Goal: Task Accomplishment & Management: Manage account settings

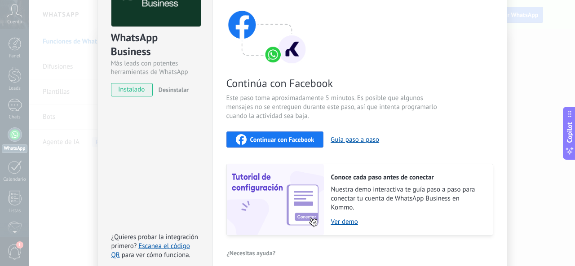
scroll to position [90, 0]
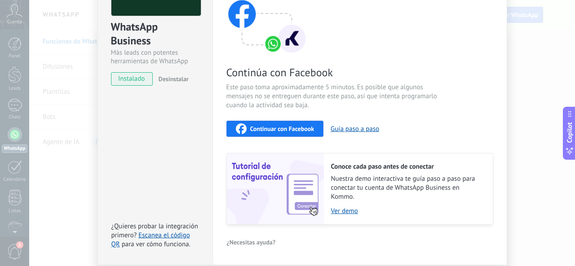
click at [301, 133] on div "Continuar con Facebook" at bounding box center [275, 129] width 79 height 11
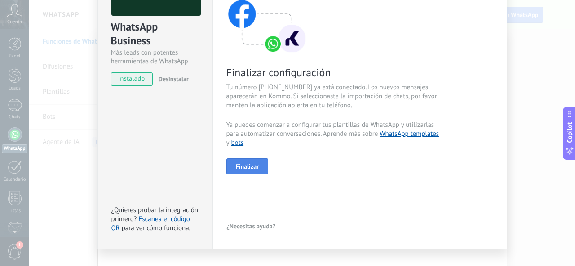
click at [256, 165] on span "Finalizar" at bounding box center [247, 167] width 23 height 6
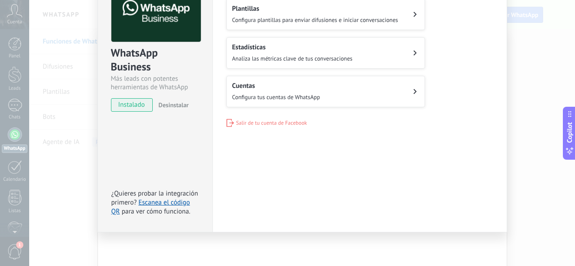
scroll to position [0, 0]
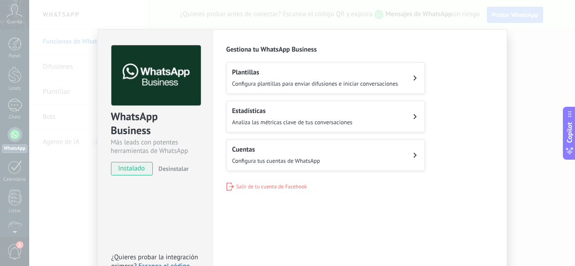
click at [343, 160] on button "Cuentas Configura tus cuentas de WhatsApp" at bounding box center [325, 155] width 199 height 31
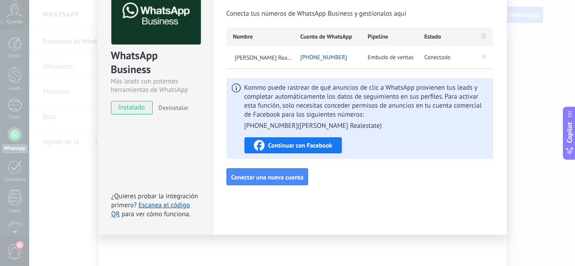
scroll to position [64, 0]
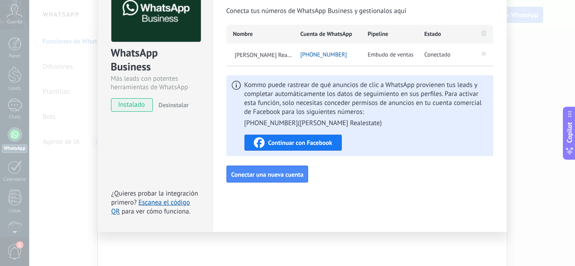
click at [536, 157] on div "WhatsApp Business Más leads con potentes herramientas de WhatsApp instalado Des…" at bounding box center [302, 133] width 546 height 266
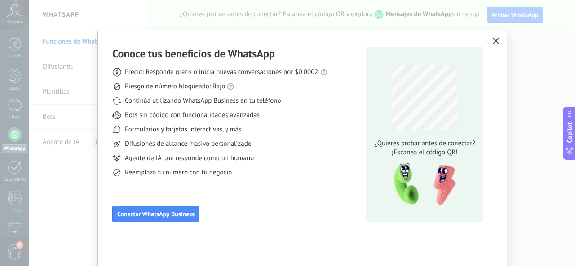
click at [493, 45] on span "button" at bounding box center [496, 41] width 7 height 8
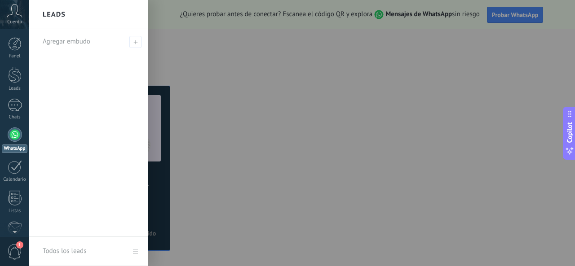
click at [17, 21] on span "Cuenta" at bounding box center [14, 22] width 15 height 6
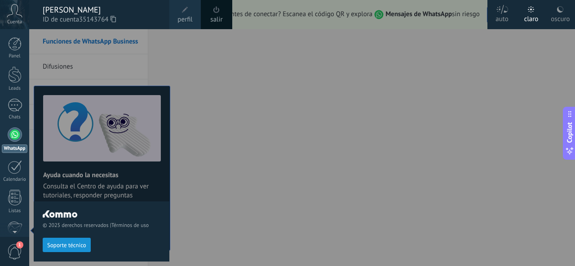
click at [559, 13] on div "oscuro" at bounding box center [560, 17] width 19 height 23
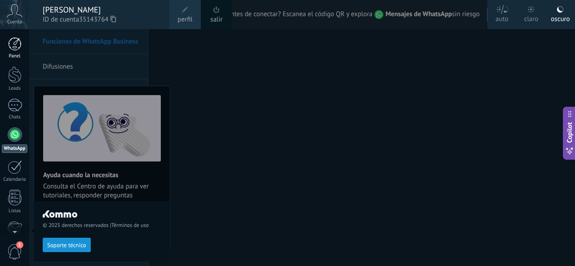
click at [15, 50] on div at bounding box center [14, 43] width 13 height 13
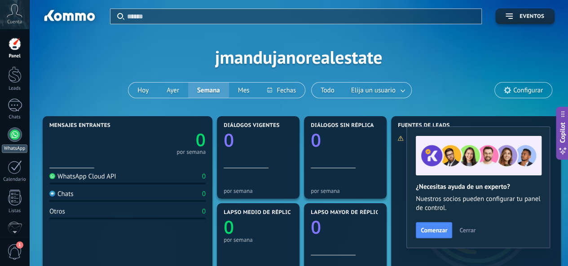
click at [17, 138] on div at bounding box center [15, 135] width 14 height 14
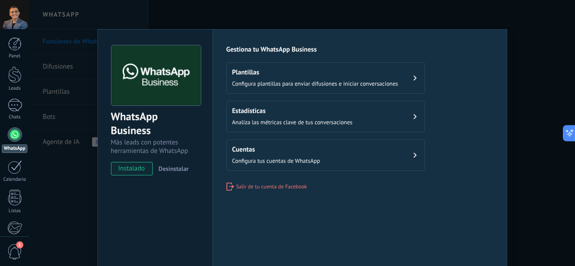
click at [273, 76] on h2 "Plantillas" at bounding box center [315, 72] width 166 height 9
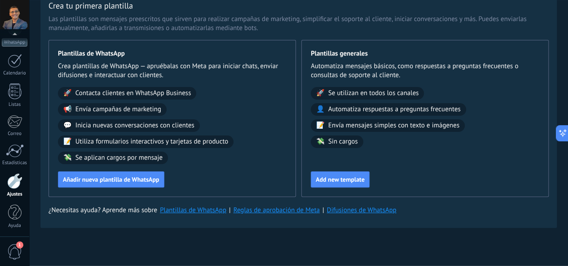
scroll to position [45, 0]
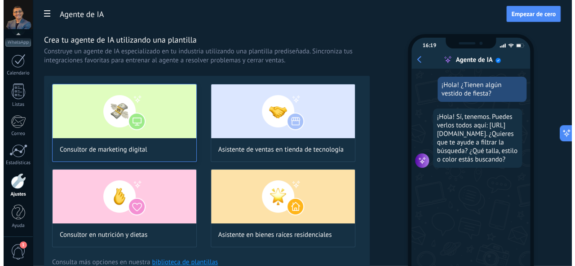
scroll to position [45, 0]
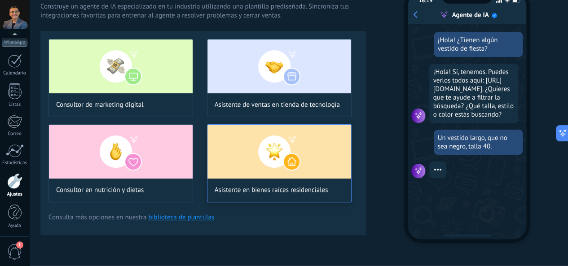
click at [323, 167] on img at bounding box center [280, 152] width 144 height 54
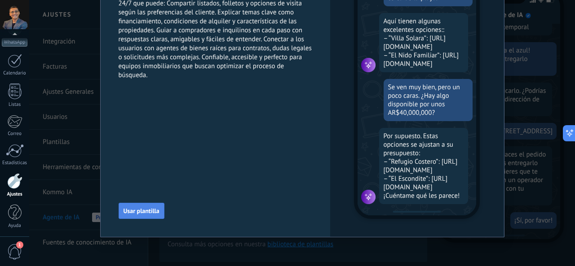
scroll to position [235, 0]
click at [152, 209] on span "Usar plantilla" at bounding box center [142, 211] width 36 height 6
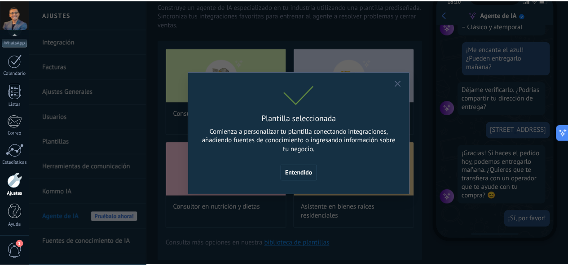
scroll to position [0, 0]
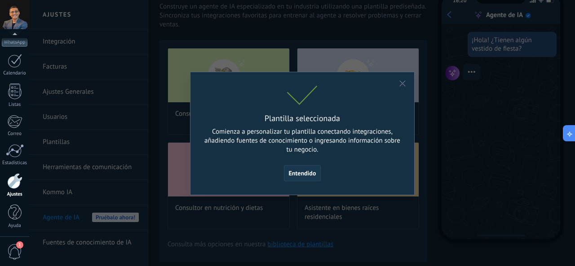
click at [310, 173] on span "Entendido" at bounding box center [302, 173] width 27 height 6
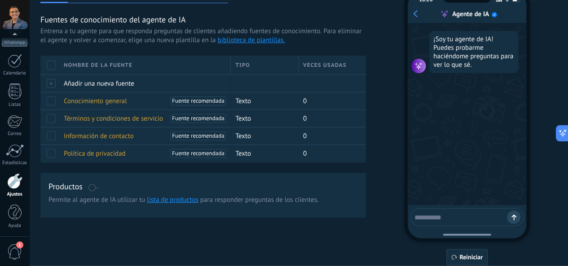
click at [451, 218] on textarea at bounding box center [461, 216] width 93 height 11
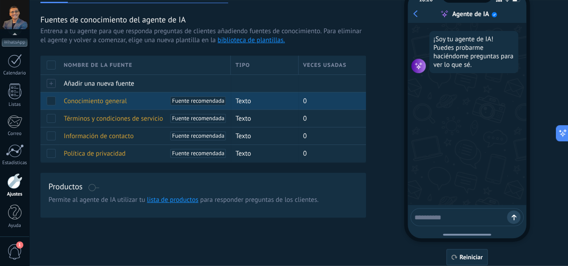
click at [127, 106] on span "Conocimiento general" at bounding box center [95, 101] width 63 height 9
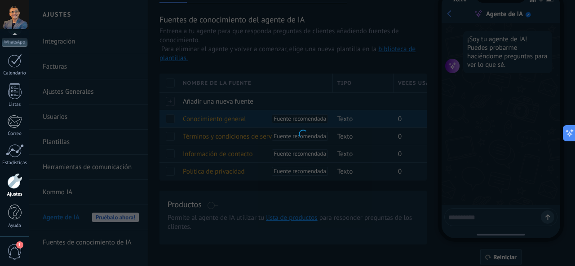
type input "**********"
type textarea "**********"
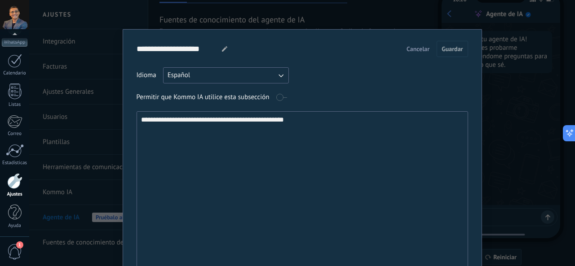
click at [311, 122] on textarea "**********" at bounding box center [301, 208] width 329 height 193
drag, startPoint x: 311, startPoint y: 123, endPoint x: 137, endPoint y: 118, distance: 174.9
click at [137, 118] on textarea "**********" at bounding box center [301, 208] width 329 height 193
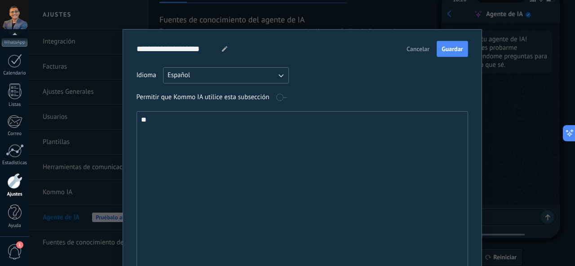
type textarea "*"
click at [403, 47] on button "Cancelar" at bounding box center [418, 48] width 31 height 13
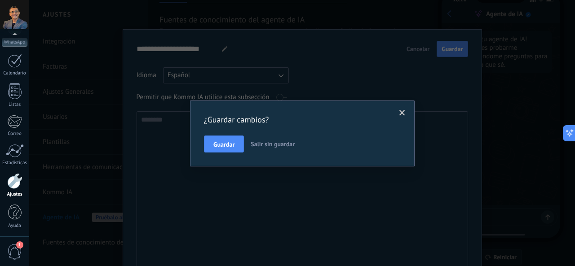
click at [265, 141] on span "Salir sin guardar" at bounding box center [273, 144] width 44 height 8
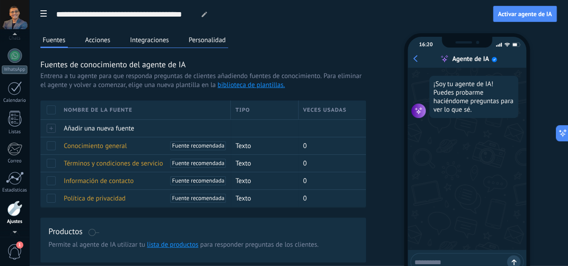
scroll to position [5, 0]
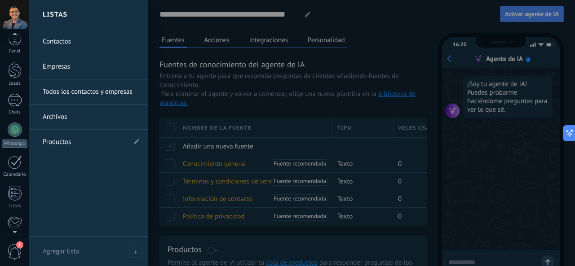
click at [79, 43] on link "Contactos" at bounding box center [91, 41] width 97 height 25
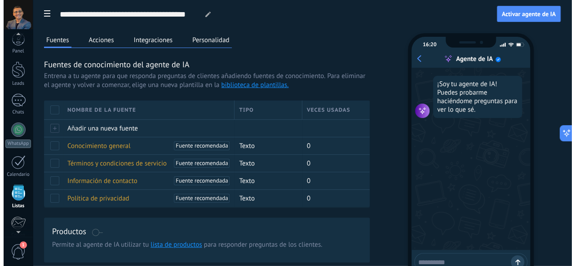
scroll to position [55, 0]
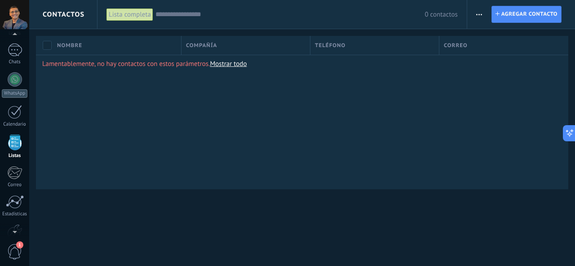
click at [257, 16] on input "text" at bounding box center [290, 14] width 270 height 9
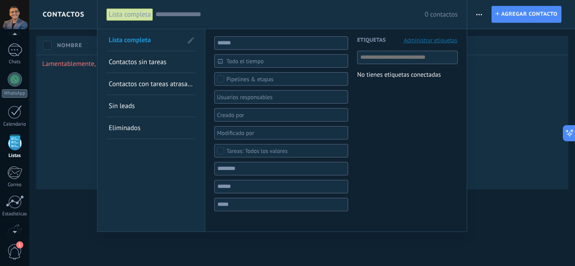
click at [88, 105] on div at bounding box center [287, 133] width 575 height 266
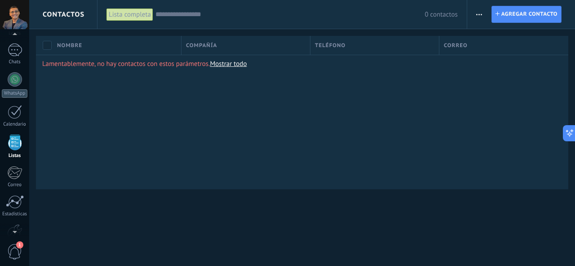
click at [245, 65] on link "Mostrar todo" at bounding box center [228, 64] width 37 height 9
click at [235, 61] on link "Mostrar todo" at bounding box center [228, 64] width 37 height 9
click at [507, 18] on span "Agregar contacto" at bounding box center [529, 14] width 56 height 16
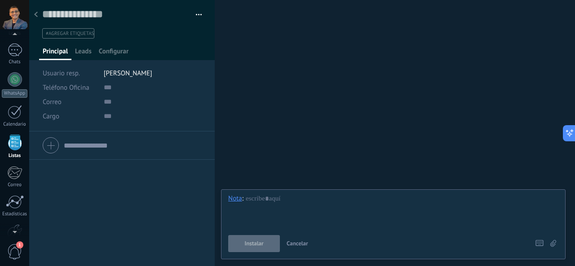
click at [33, 13] on div at bounding box center [36, 15] width 13 height 18
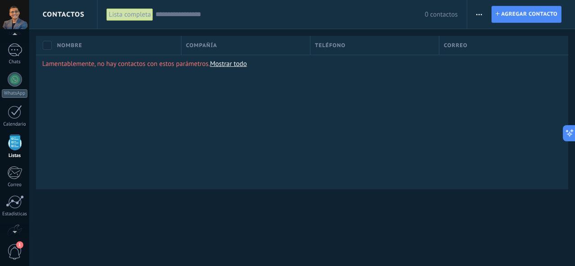
click at [475, 16] on button "button" at bounding box center [479, 14] width 13 height 17
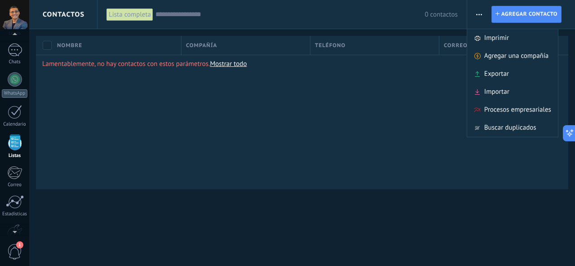
click at [366, 117] on div "Lamentablemente, no hay contactos con estos parámetros. Mostrar todo" at bounding box center [302, 122] width 532 height 135
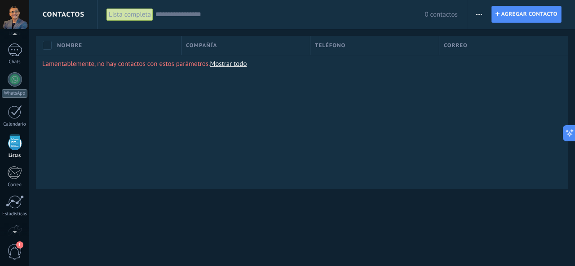
click at [479, 16] on span "button" at bounding box center [479, 14] width 6 height 17
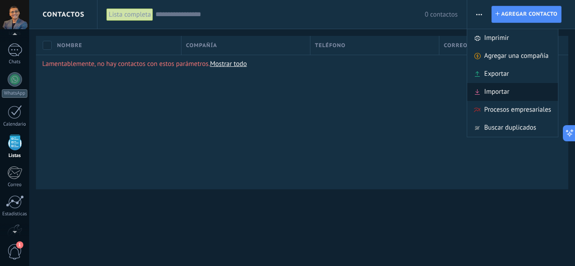
click at [506, 95] on span "Importar" at bounding box center [496, 92] width 25 height 18
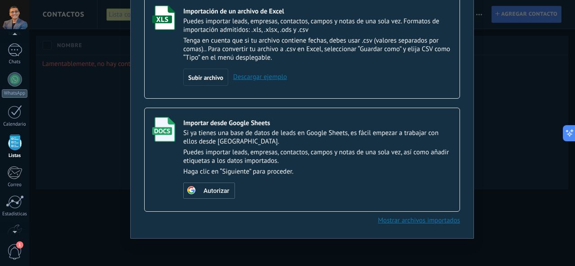
scroll to position [69, 0]
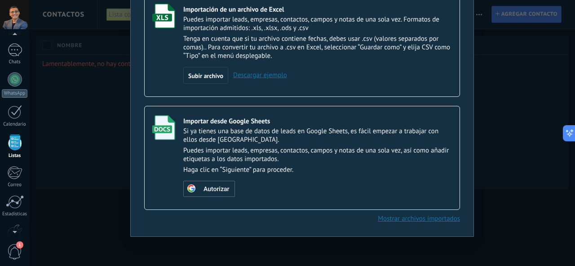
click at [324, 55] on p "Tenga en cuenta que si tu archivo contiene fechas, debes usar .csv (valores sep…" at bounding box center [317, 48] width 269 height 26
click at [226, 75] on div "Subir archivo" at bounding box center [205, 75] width 45 height 17
click at [0, 0] on input "Importación de un archivo de Excel Puedes importar leads, empresas, contactos, …" at bounding box center [0, 0] width 0 height 0
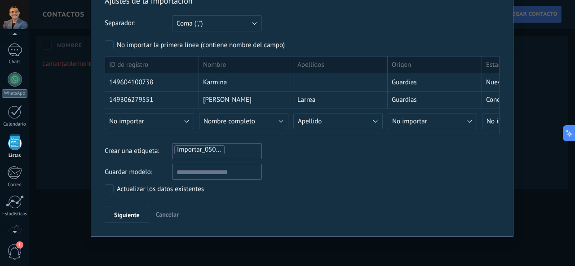
scroll to position [43, 0]
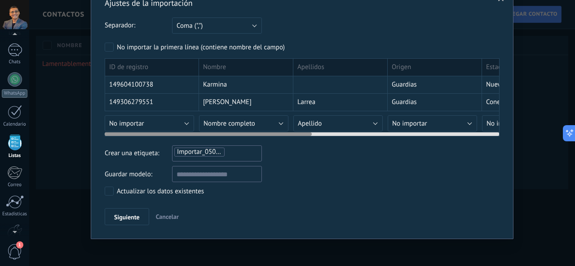
drag, startPoint x: 355, startPoint y: 133, endPoint x: 426, endPoint y: 131, distance: 71.5
click at [426, 131] on div at bounding box center [302, 132] width 395 height 7
drag, startPoint x: 413, startPoint y: 135, endPoint x: 453, endPoint y: 134, distance: 39.6
click at [453, 134] on div "Ajustes de la importación Separador: Punto y coma (";") Coma (",") Tabulación (…" at bounding box center [302, 112] width 395 height 228
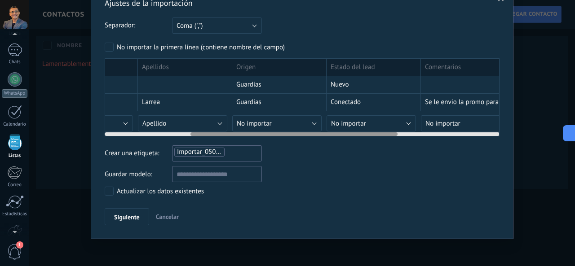
drag, startPoint x: 457, startPoint y: 106, endPoint x: 295, endPoint y: 102, distance: 161.8
click at [295, 104] on div "Guardias" at bounding box center [279, 103] width 94 height 18
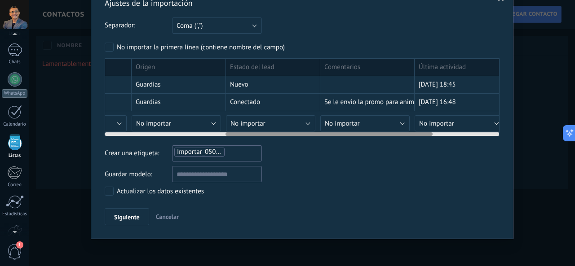
drag, startPoint x: 406, startPoint y: 94, endPoint x: 271, endPoint y: 97, distance: 134.8
click at [320, 98] on div "Se le envio la promo para animarla a agendar cita, ya que hay que trabajar su c…" at bounding box center [367, 103] width 94 height 18
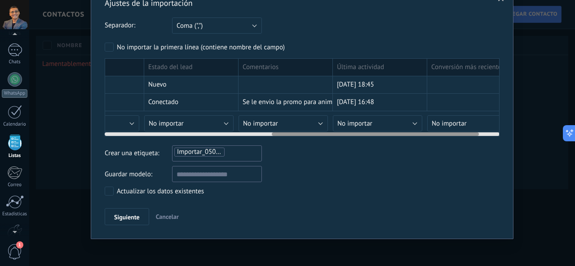
scroll to position [0, 359]
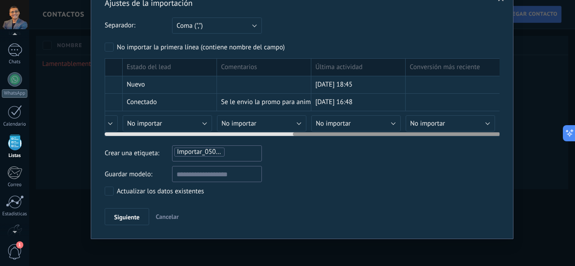
drag, startPoint x: 414, startPoint y: 100, endPoint x: 255, endPoint y: 98, distance: 158.6
click at [264, 100] on div "149306279551 [PERSON_NAME] Conectado Se le envio la promo para animarla a agend…" at bounding box center [122, 103] width 755 height 18
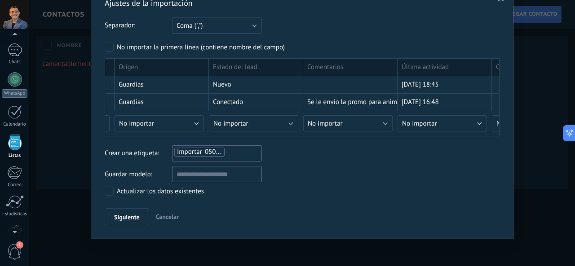
drag, startPoint x: 382, startPoint y: 96, endPoint x: 553, endPoint y: 96, distance: 170.8
click at [546, 96] on div "Ajustes de la importación Separador: Punto y coma (";") Coma (",") Tabulación (…" at bounding box center [302, 133] width 546 height 266
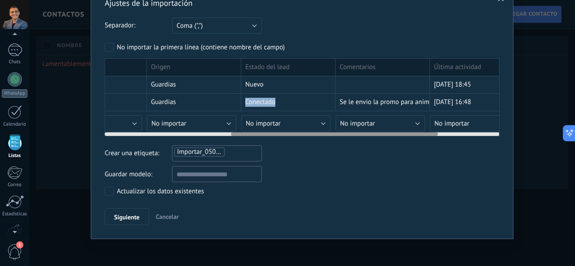
drag, startPoint x: 269, startPoint y: 94, endPoint x: 417, endPoint y: 95, distance: 148.3
click at [422, 94] on div "149306279551 [PERSON_NAME] Conectado Se le envio la promo para animarla a agend…" at bounding box center [241, 103] width 755 height 18
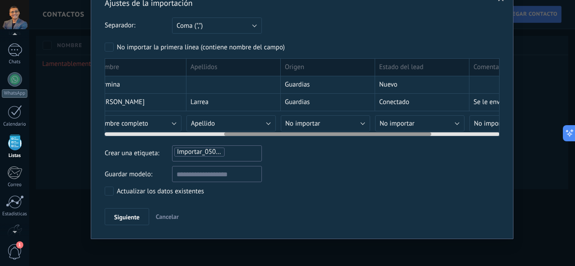
drag, startPoint x: 261, startPoint y: 90, endPoint x: 396, endPoint y: 92, distance: 135.3
click at [396, 92] on div "Nuevo" at bounding box center [422, 85] width 94 height 18
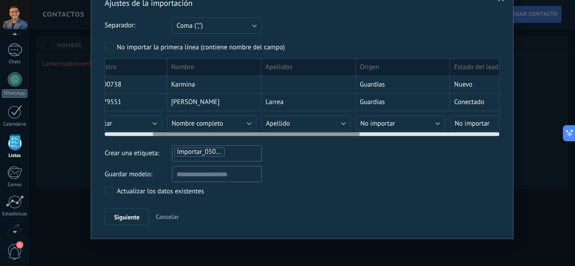
scroll to position [0, 0]
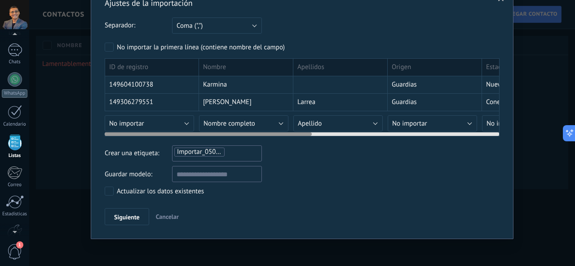
drag, startPoint x: 249, startPoint y: 89, endPoint x: 405, endPoint y: 89, distance: 156.4
click at [405, 89] on div "149604100738 Karmina Guardias Nuevo [DATE] 18:45" at bounding box center [482, 85] width 755 height 18
drag, startPoint x: 271, startPoint y: 85, endPoint x: 305, endPoint y: 85, distance: 33.7
click at [305, 85] on div "149604100738 Karmina Guardias Nuevo [DATE] 18:45" at bounding box center [482, 85] width 755 height 18
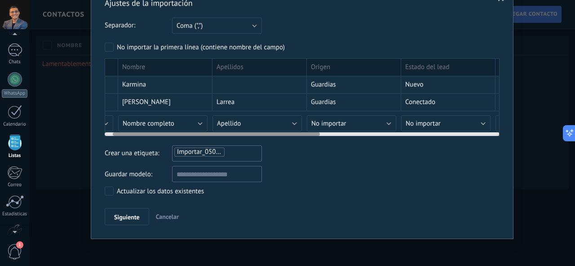
drag, startPoint x: 317, startPoint y: 83, endPoint x: 182, endPoint y: 71, distance: 135.8
click at [185, 73] on div "ID de registro Nombre Apellidos Origen Estado del lead Comentarios Última activ…" at bounding box center [401, 94] width 755 height 73
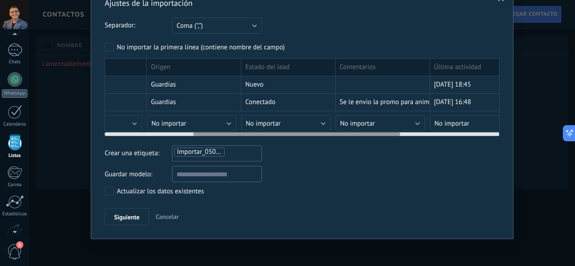
drag, startPoint x: 377, startPoint y: 80, endPoint x: 168, endPoint y: 75, distance: 209.5
click at [241, 76] on div "Nuevo" at bounding box center [288, 85] width 94 height 18
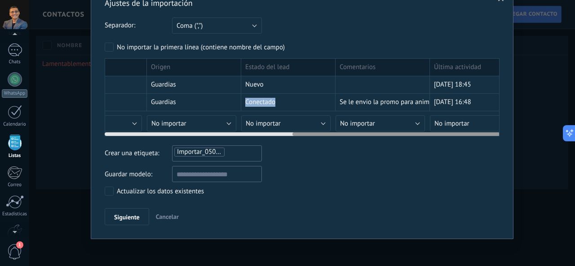
scroll to position [0, 359]
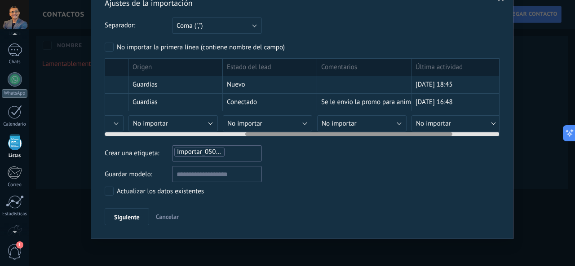
drag, startPoint x: 311, startPoint y: 82, endPoint x: 412, endPoint y: 83, distance: 100.2
click at [412, 83] on div "[DATE] 18:45" at bounding box center [459, 85] width 94 height 18
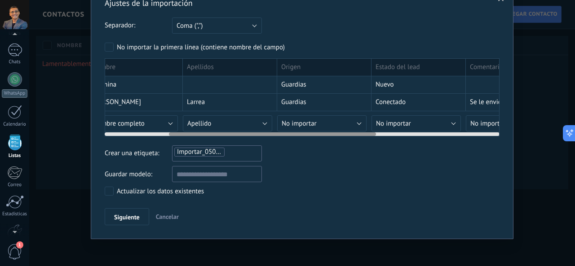
drag, startPoint x: 273, startPoint y: 85, endPoint x: 420, endPoint y: 85, distance: 146.5
click at [423, 84] on div "Nuevo" at bounding box center [419, 85] width 94 height 18
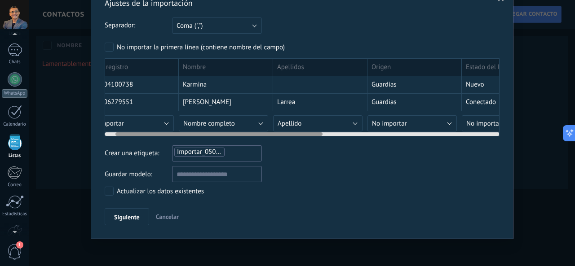
scroll to position [0, 0]
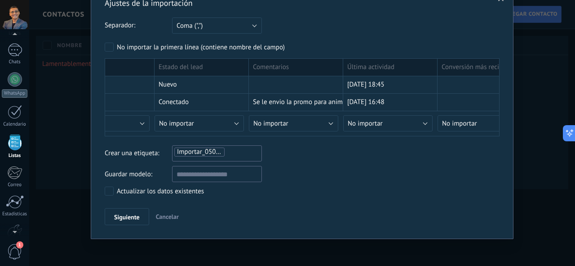
drag, startPoint x: 271, startPoint y: 88, endPoint x: 88, endPoint y: 78, distance: 183.2
click at [86, 80] on div "Ajustes de la importación Separador: Punto y coma (";") Coma (",") Tabulación (…" at bounding box center [302, 133] width 546 height 266
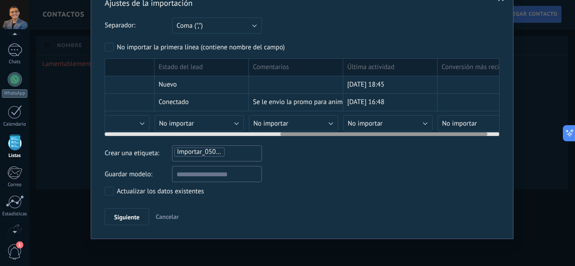
scroll to position [0, 359]
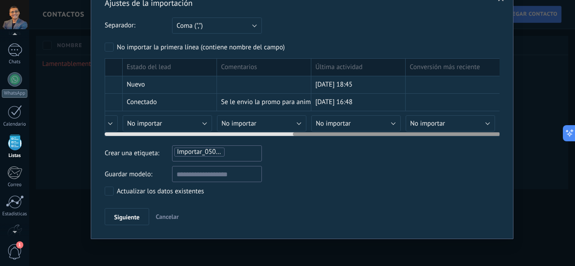
drag, startPoint x: 350, startPoint y: 92, endPoint x: 174, endPoint y: 91, distance: 175.7
click at [175, 92] on div "149604100738 Karmina Guardias Nuevo [DATE] 18:45" at bounding box center [122, 85] width 755 height 18
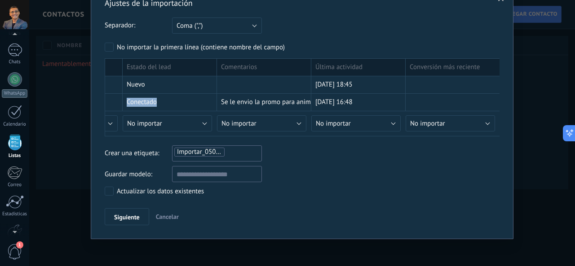
click at [169, 210] on button "Cancelar" at bounding box center [167, 217] width 30 height 17
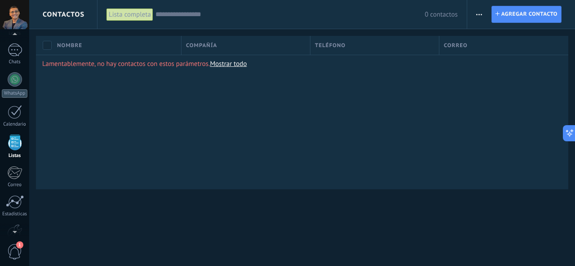
scroll to position [0, 0]
click at [481, 15] on span "button" at bounding box center [479, 14] width 6 height 17
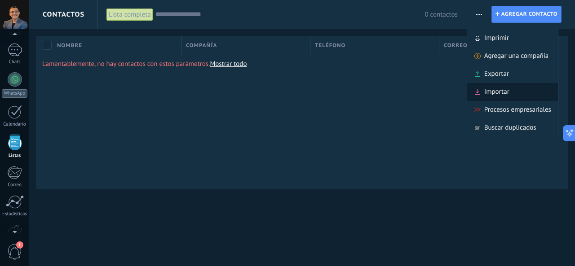
drag, startPoint x: 504, startPoint y: 80, endPoint x: 508, endPoint y: 95, distance: 15.8
click at [508, 95] on ul "[PERSON_NAME] una compañía Exportar Importar Procesos empresariales Buscar dupl…" at bounding box center [513, 83] width 92 height 109
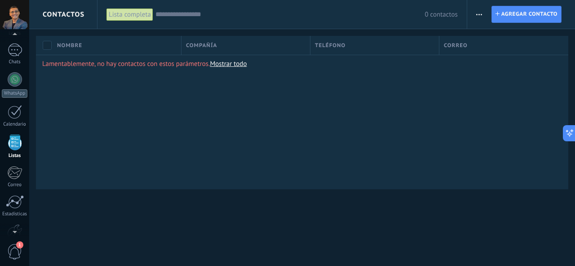
click at [478, 14] on icon "button" at bounding box center [479, 14] width 6 height 1
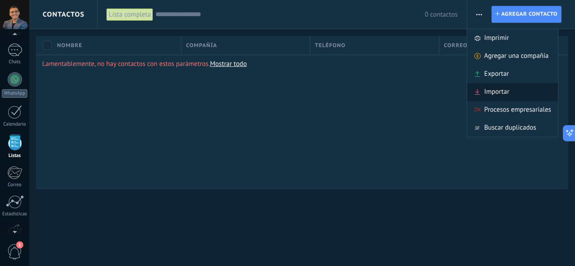
click at [492, 87] on span "Importar" at bounding box center [496, 92] width 25 height 18
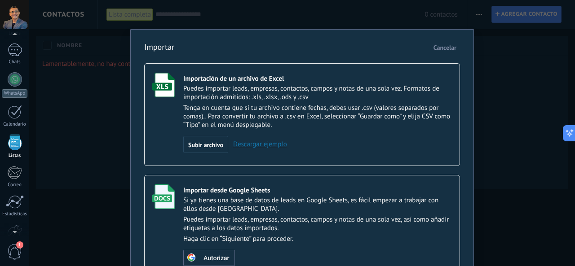
click at [320, 81] on div "Importación de un archivo de Excel" at bounding box center [317, 79] width 269 height 9
click at [319, 81] on div "Importación de un archivo de Excel" at bounding box center [317, 79] width 269 height 9
click at [205, 141] on div "Subir archivo" at bounding box center [205, 144] width 45 height 17
click at [0, 0] on input "Importación de un archivo de Excel Puedes importar leads, empresas, contactos, …" at bounding box center [0, 0] width 0 height 0
click at [211, 142] on span "Subir archivo" at bounding box center [205, 145] width 35 height 6
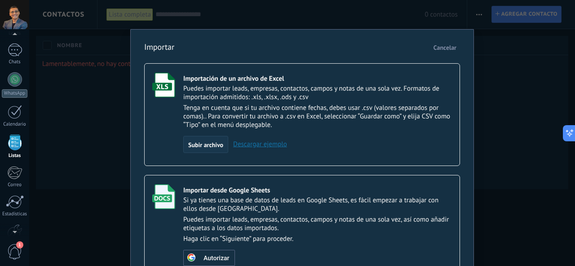
click at [0, 0] on input "Importación de un archivo de Excel Puedes importar leads, empresas, contactos, …" at bounding box center [0, 0] width 0 height 0
click at [510, 109] on div "Importar Cancelar Importación de un archivo de Excel Puedes importar leads, emp…" at bounding box center [302, 133] width 546 height 266
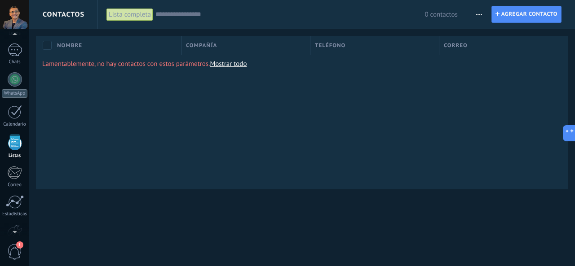
click at [484, 12] on button "button" at bounding box center [479, 14] width 13 height 17
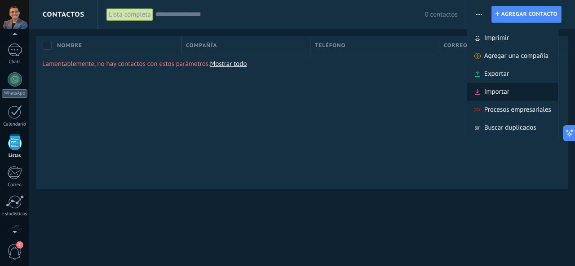
click at [488, 89] on span "Importar" at bounding box center [496, 92] width 25 height 18
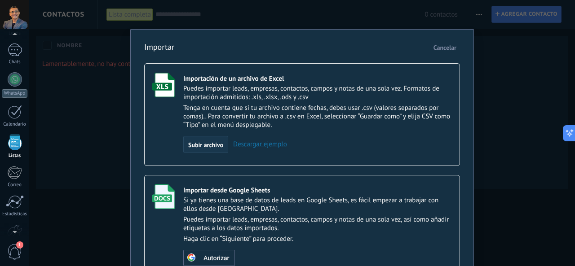
click at [200, 143] on span "Subir archivo" at bounding box center [205, 145] width 35 height 6
click at [0, 0] on input "Importación de un archivo de Excel Puedes importar leads, empresas, contactos, …" at bounding box center [0, 0] width 0 height 0
click at [203, 147] on span "Subir archivo" at bounding box center [205, 145] width 35 height 6
click at [0, 0] on input "Importación de un archivo de Excel Puedes importar leads, empresas, contactos, …" at bounding box center [0, 0] width 0 height 0
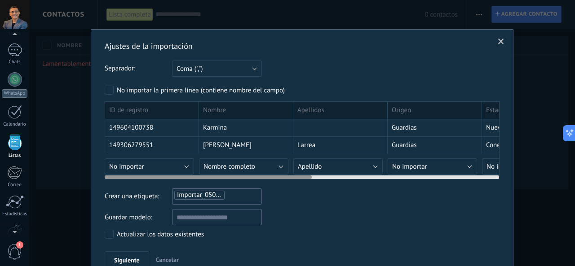
drag, startPoint x: 306, startPoint y: 174, endPoint x: 242, endPoint y: 177, distance: 64.3
click at [242, 177] on div at bounding box center [208, 178] width 207 height 4
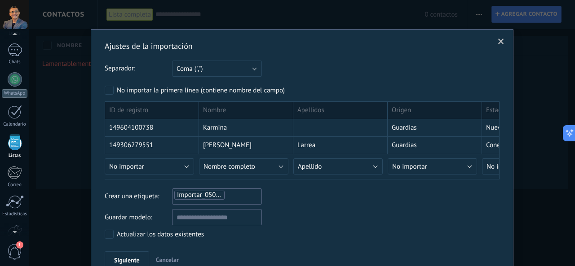
click at [499, 43] on span at bounding box center [501, 42] width 6 height 6
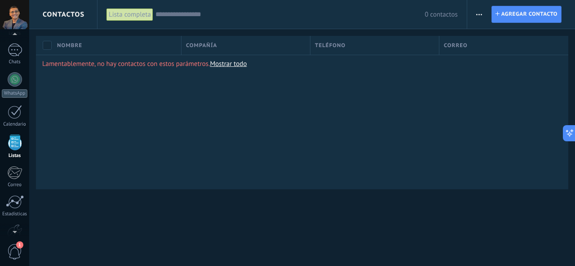
click at [477, 15] on span "button" at bounding box center [479, 14] width 6 height 17
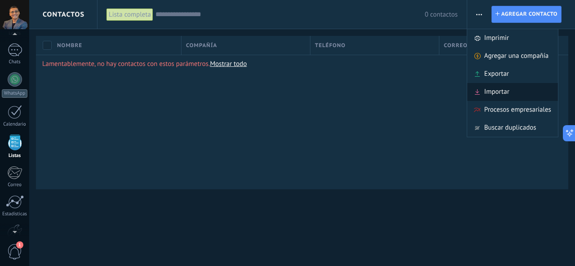
click at [499, 90] on span "Importar" at bounding box center [496, 92] width 25 height 18
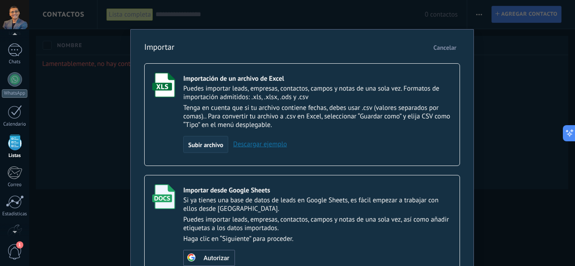
click at [194, 147] on span "Subir archivo" at bounding box center [205, 145] width 35 height 6
click at [0, 0] on input "Importación de un archivo de Excel Puedes importar leads, empresas, contactos, …" at bounding box center [0, 0] width 0 height 0
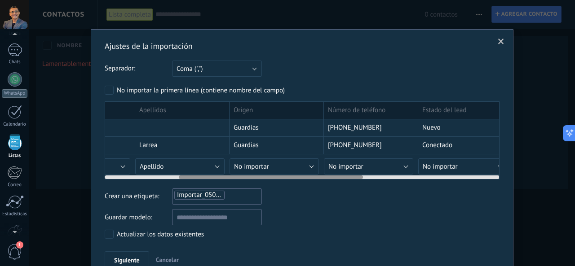
scroll to position [0, 172]
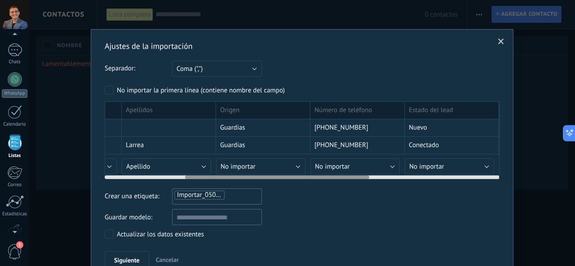
drag, startPoint x: 280, startPoint y: 177, endPoint x: 361, endPoint y: 175, distance: 80.5
click at [361, 176] on div at bounding box center [277, 178] width 184 height 4
click at [384, 163] on button "No importar" at bounding box center [355, 167] width 89 height 16
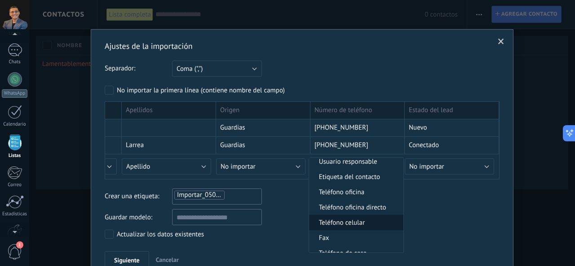
scroll to position [180, 0]
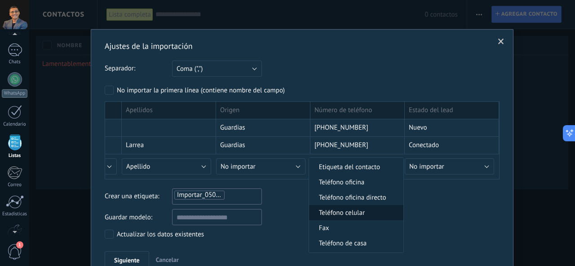
click at [369, 216] on span "Teléfono celular" at bounding box center [355, 213] width 92 height 9
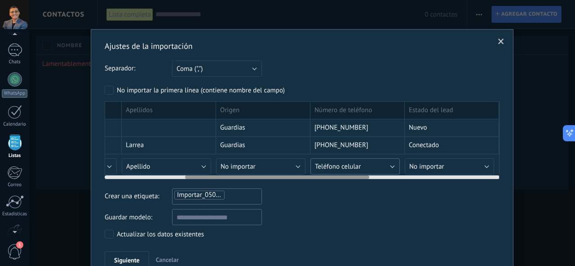
click at [365, 163] on button "Teléfono celular" at bounding box center [355, 167] width 89 height 16
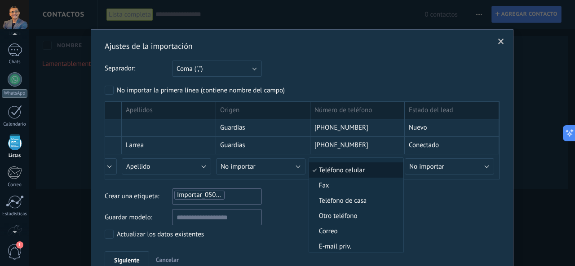
scroll to position [191, 0]
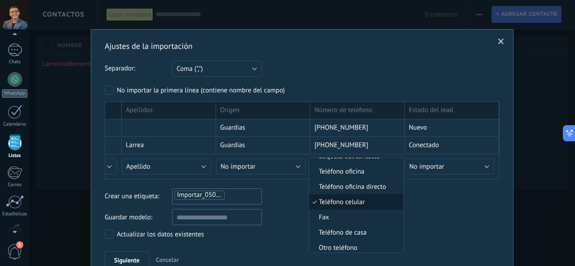
click at [365, 205] on span "Teléfono celular" at bounding box center [355, 202] width 92 height 9
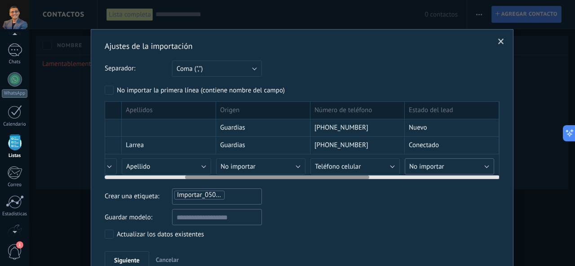
click at [442, 166] on span "No importar" at bounding box center [426, 167] width 35 height 9
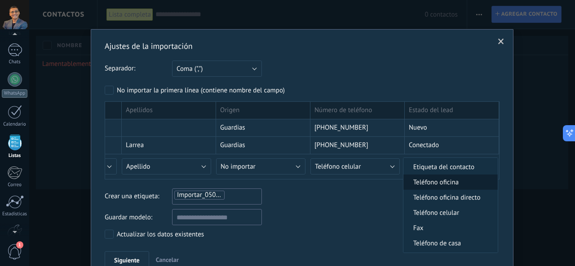
scroll to position [135, 0]
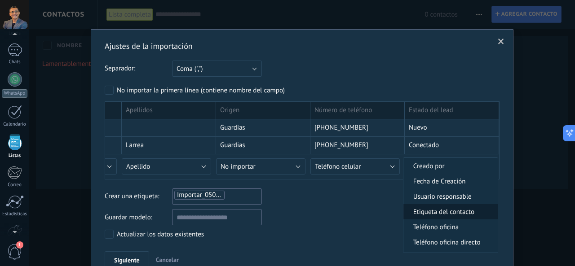
click at [473, 215] on span "Etiqueta del contacto" at bounding box center [450, 212] width 92 height 9
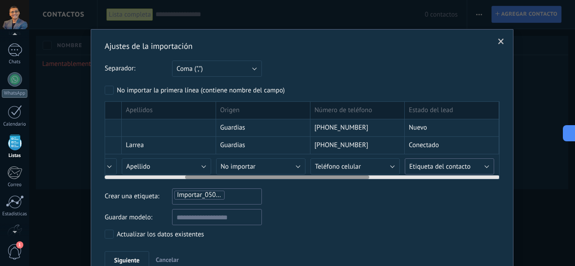
click at [482, 165] on button "Etiqueta del contacto" at bounding box center [449, 167] width 89 height 16
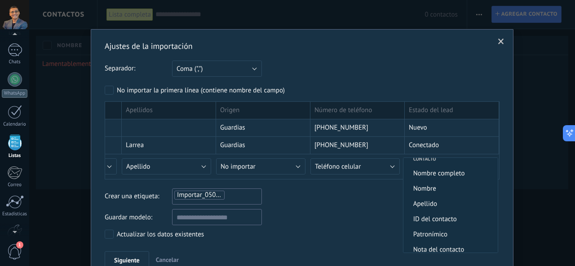
scroll to position [0, 0]
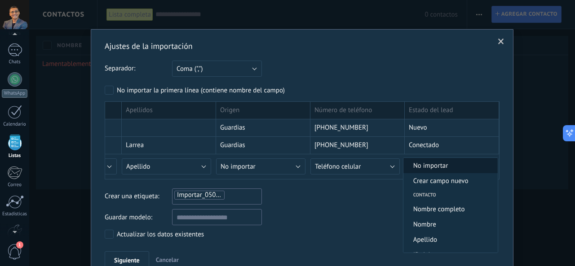
click at [446, 169] on span "No importar" at bounding box center [450, 166] width 92 height 9
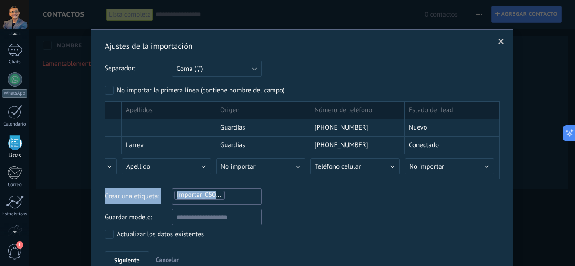
drag, startPoint x: 428, startPoint y: 177, endPoint x: 321, endPoint y: 182, distance: 106.7
click at [322, 182] on div "Ajustes de la importación Separador: Punto y coma (";") Coma (",") Tabulación (…" at bounding box center [302, 155] width 395 height 228
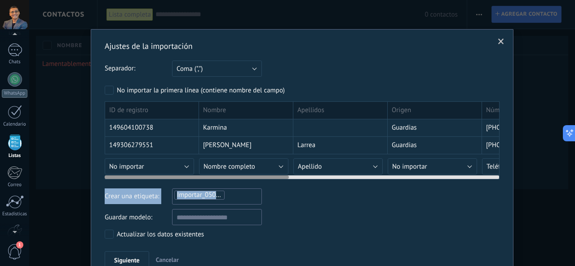
drag, startPoint x: 301, startPoint y: 177, endPoint x: 163, endPoint y: 178, distance: 138.0
click at [163, 178] on div at bounding box center [197, 178] width 184 height 4
click at [278, 165] on button "Nombre completo" at bounding box center [243, 167] width 89 height 16
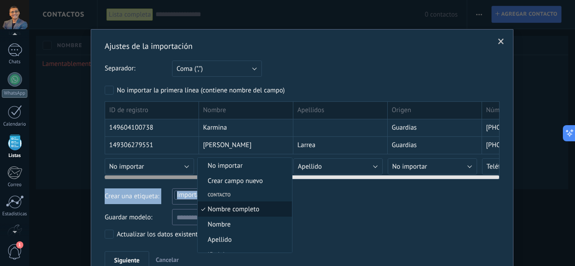
scroll to position [5, 0]
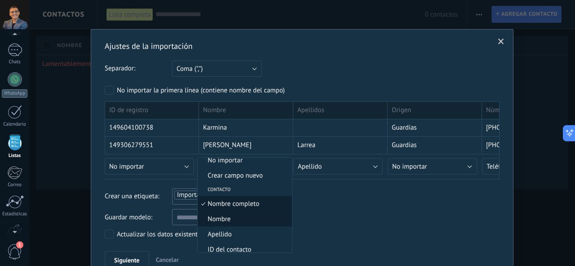
click at [241, 217] on span "Nombre" at bounding box center [244, 219] width 92 height 9
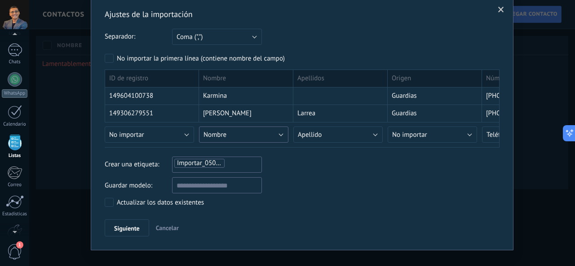
scroll to position [43, 0]
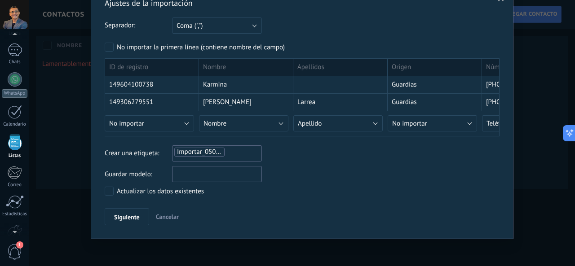
click at [202, 174] on input "text" at bounding box center [217, 174] width 90 height 16
type input "******"
click at [135, 214] on span "Siguiente" at bounding box center [127, 217] width 26 height 6
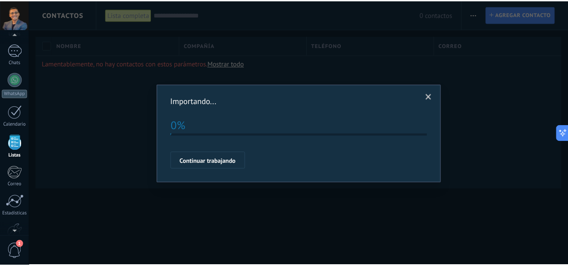
scroll to position [0, 0]
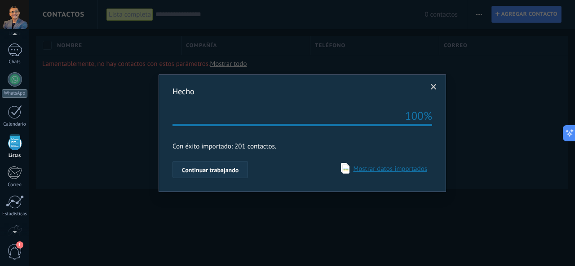
click at [229, 176] on button "Continuar trabajando" at bounding box center [210, 169] width 75 height 17
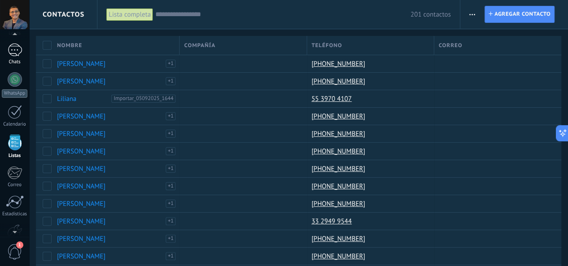
click at [14, 48] on div at bounding box center [15, 50] width 14 height 13
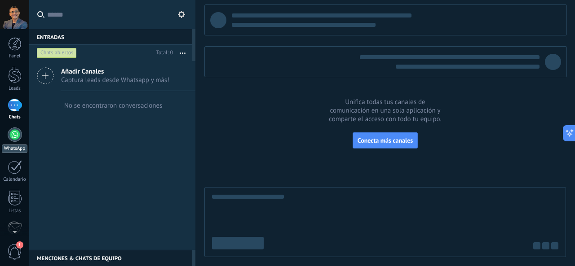
click at [15, 135] on div at bounding box center [15, 135] width 14 height 14
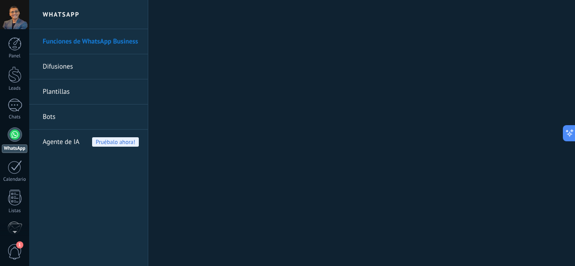
click at [12, 133] on div at bounding box center [15, 135] width 14 height 14
click at [84, 90] on link "Plantillas" at bounding box center [91, 92] width 96 height 25
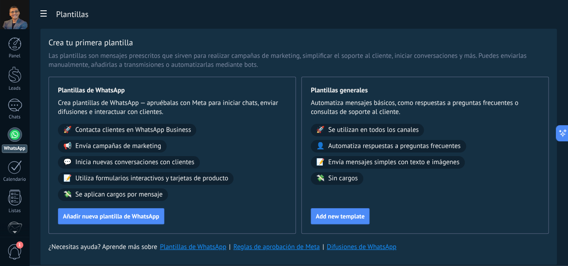
scroll to position [45, 0]
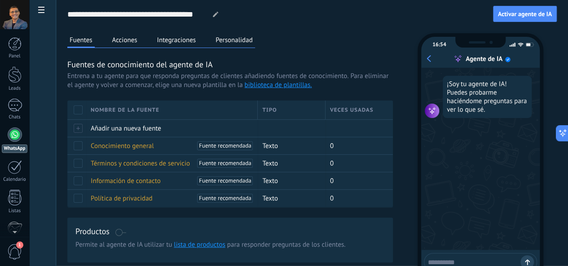
click at [255, 44] on button "Personalidad" at bounding box center [234, 39] width 42 height 13
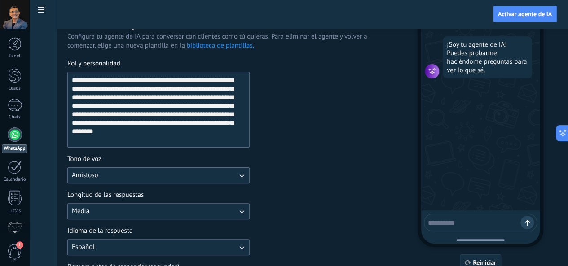
scroll to position [45, 0]
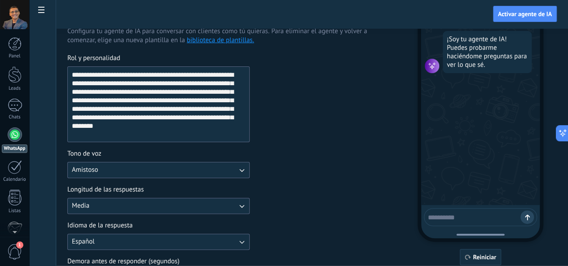
click at [469, 214] on textarea at bounding box center [474, 216] width 93 height 11
type textarea "****"
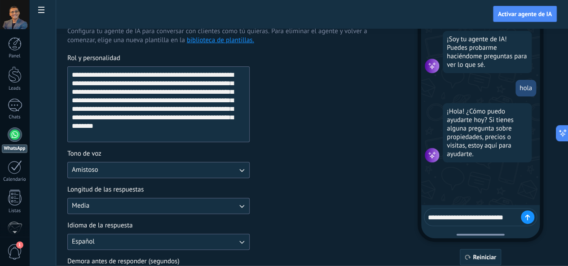
type textarea "**********"
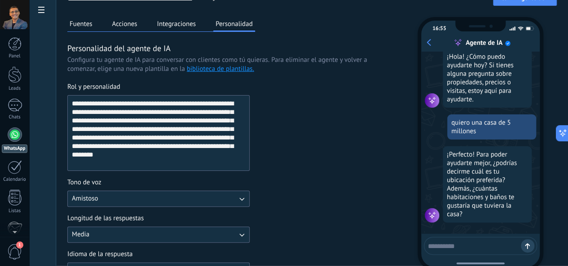
scroll to position [0, 0]
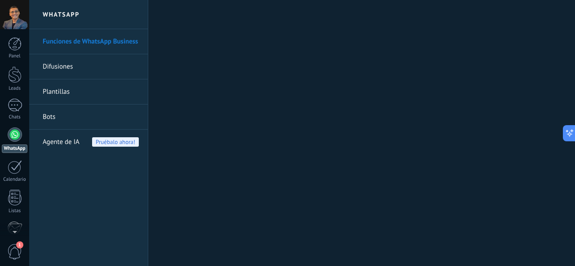
click at [106, 70] on link "Difusiones" at bounding box center [91, 66] width 96 height 25
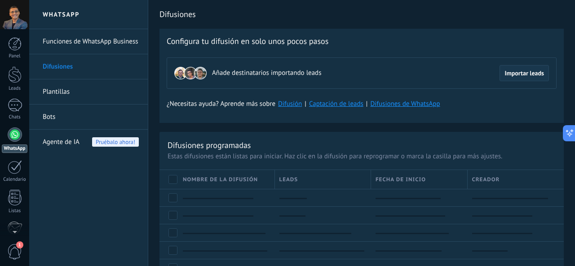
click at [510, 79] on button "Importar leads" at bounding box center [524, 73] width 49 height 16
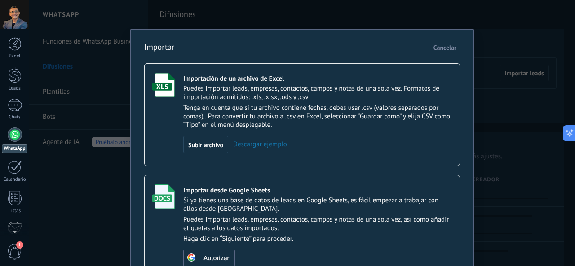
click at [442, 46] on span "Cancelar" at bounding box center [445, 48] width 23 height 8
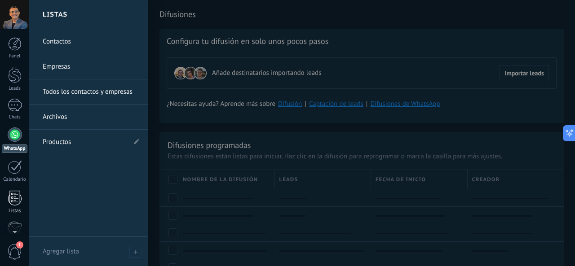
click at [20, 204] on div at bounding box center [14, 198] width 13 height 16
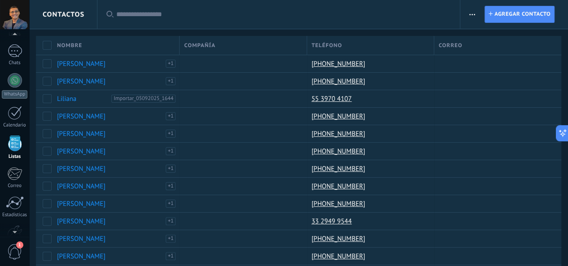
scroll to position [55, 0]
click at [475, 12] on span "button" at bounding box center [473, 14] width 6 height 17
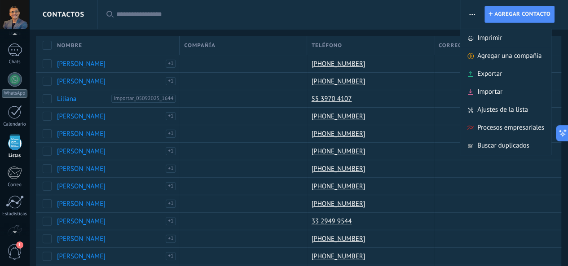
click at [93, 12] on div "Contactos" at bounding box center [63, 14] width 68 height 29
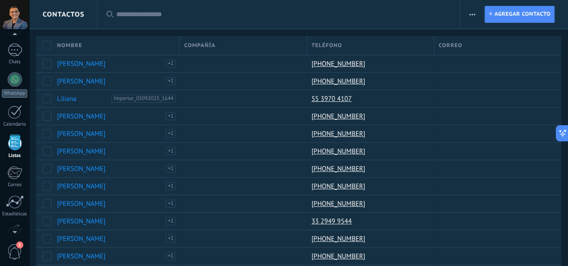
click at [70, 15] on span "Contactos" at bounding box center [64, 14] width 42 height 9
click at [71, 15] on span "Contactos" at bounding box center [64, 14] width 42 height 9
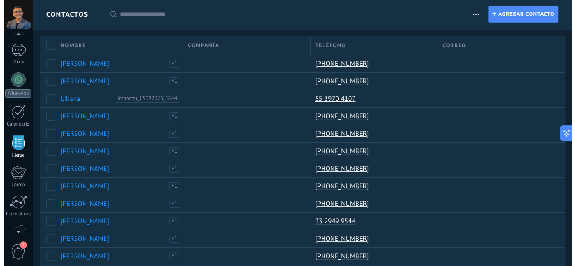
scroll to position [57, 0]
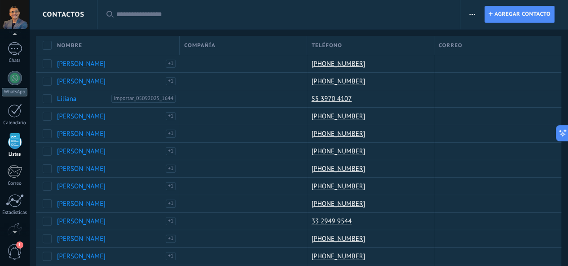
click at [16, 247] on span "1" at bounding box center [19, 245] width 7 height 7
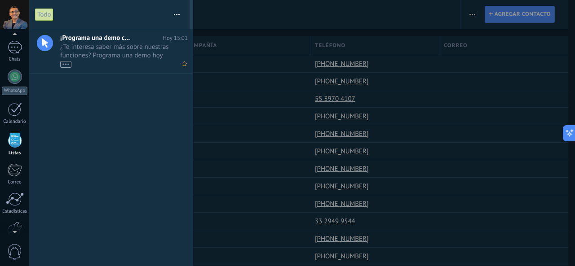
scroll to position [55, 0]
click at [231, 8] on div at bounding box center [287, 133] width 575 height 266
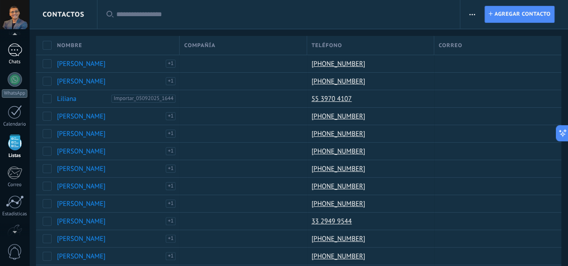
click at [21, 49] on div at bounding box center [15, 50] width 14 height 13
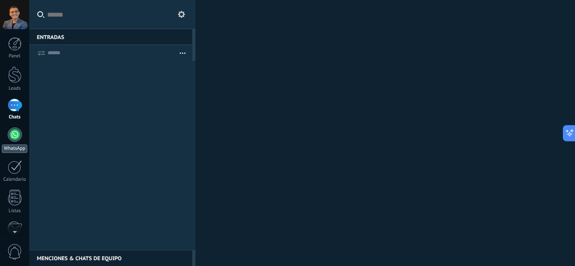
click at [16, 137] on div at bounding box center [15, 135] width 14 height 14
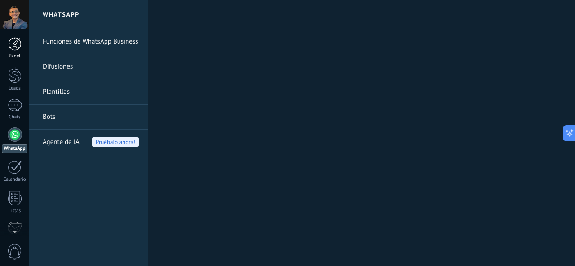
click at [16, 43] on div at bounding box center [14, 43] width 13 height 13
